Goal: Check status

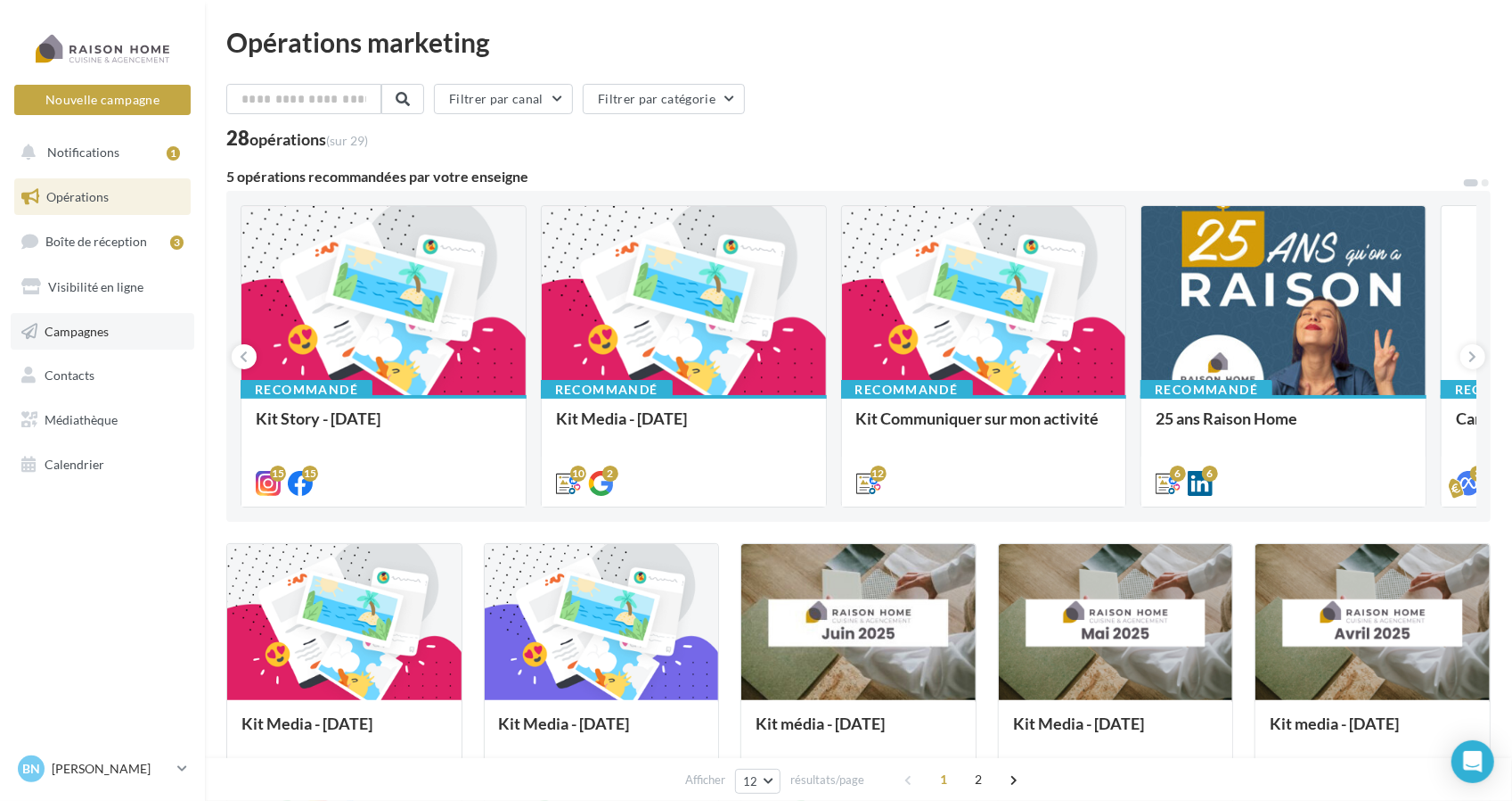
click at [88, 331] on span "Campagnes" at bounding box center [77, 330] width 64 height 15
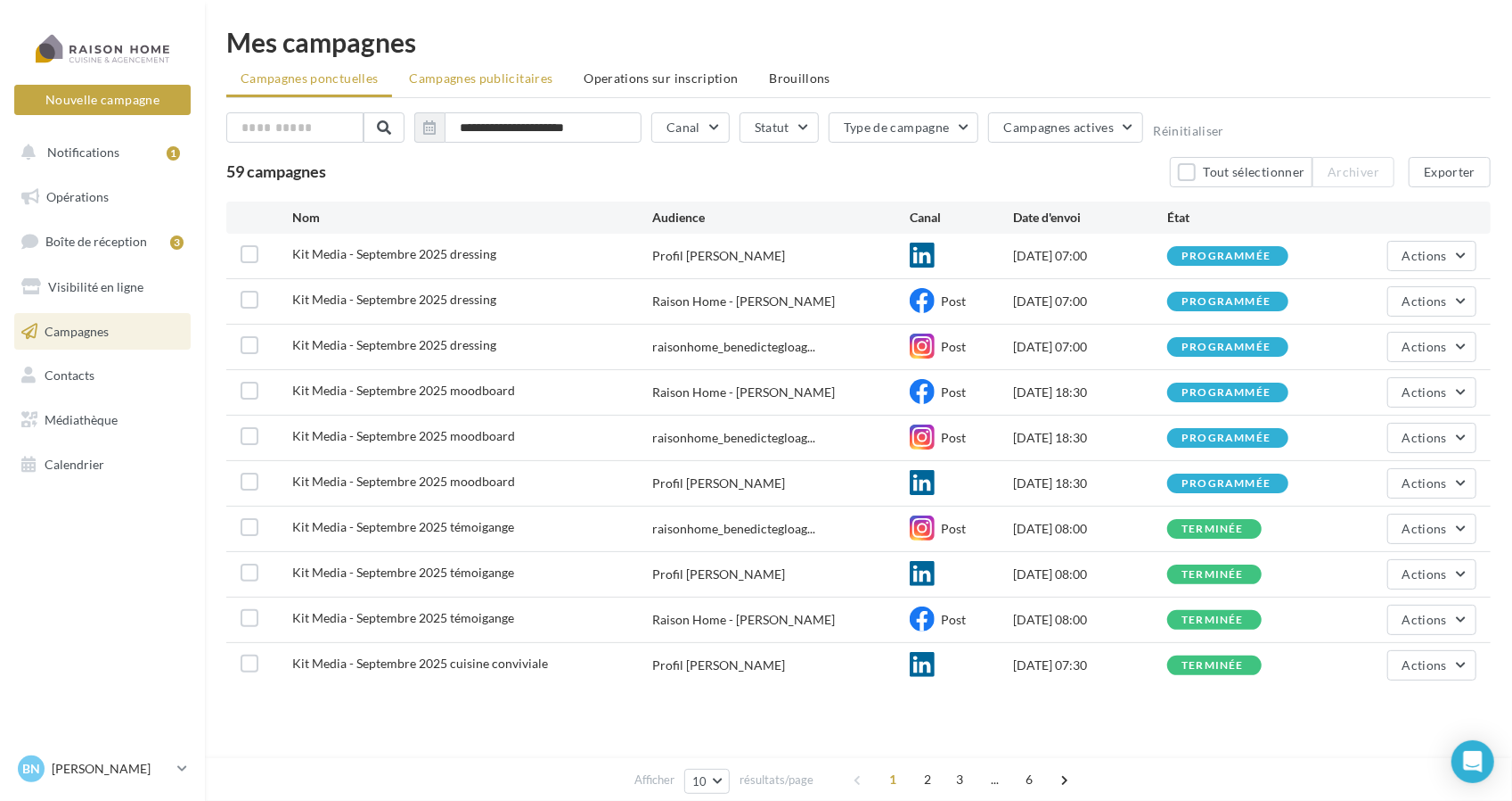
click at [482, 81] on span "Campagnes publicitaires" at bounding box center [481, 77] width 144 height 15
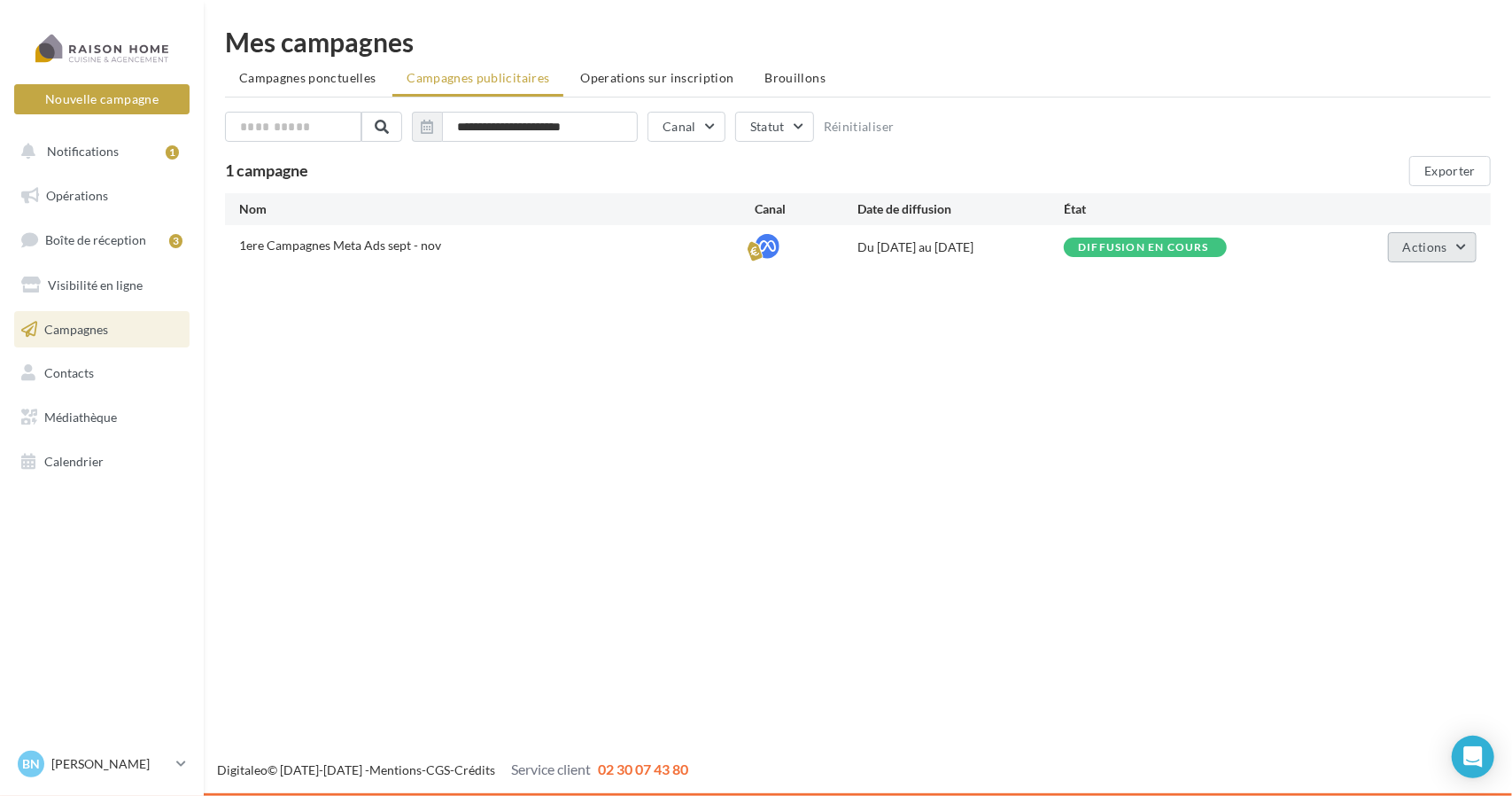
click at [1454, 243] on button "Actions" at bounding box center [1431, 247] width 88 height 30
click at [1417, 340] on button "Voir les résultats" at bounding box center [1388, 335] width 177 height 46
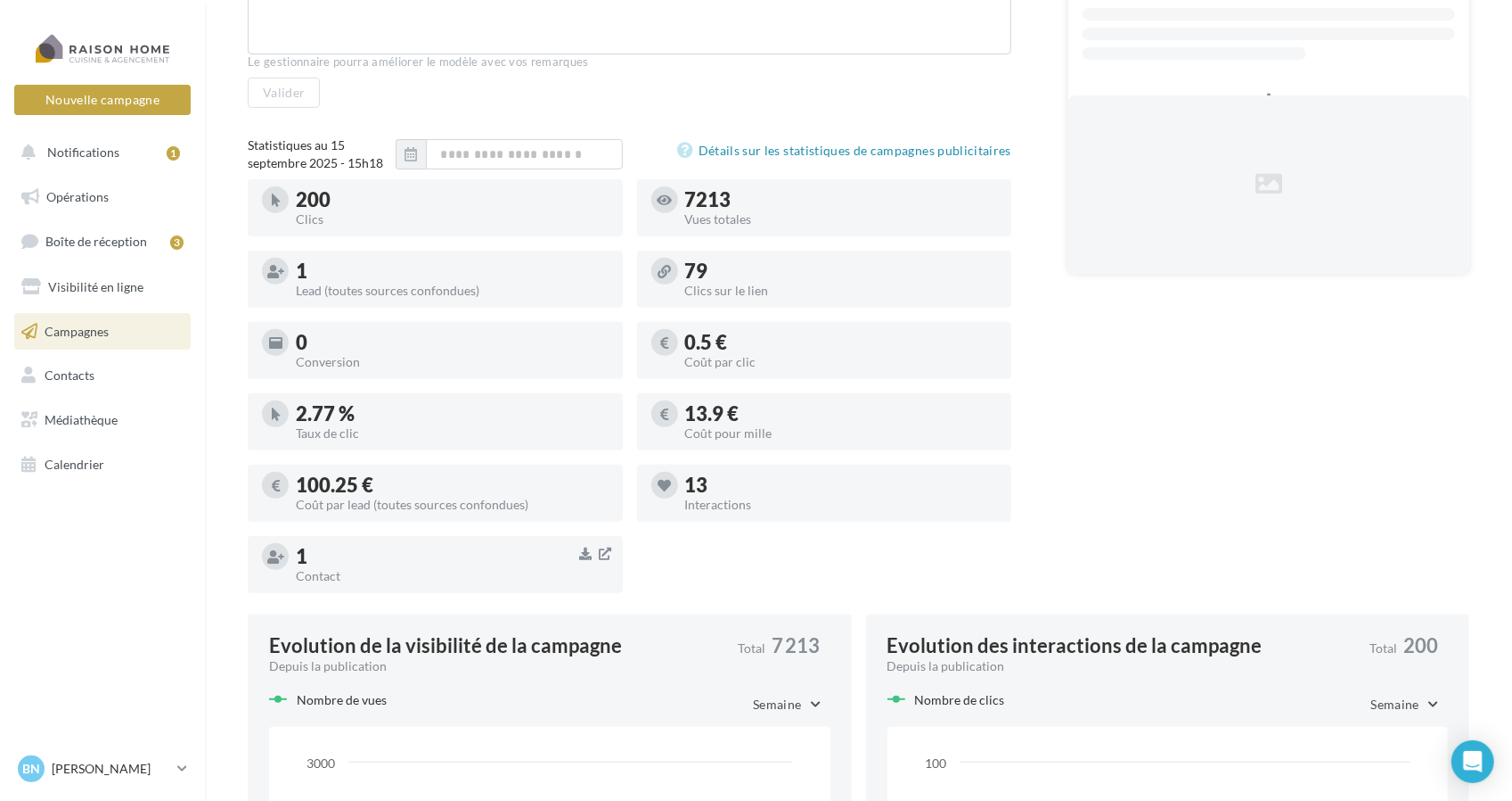
scroll to position [357, 0]
